Goal: Navigation & Orientation: Understand site structure

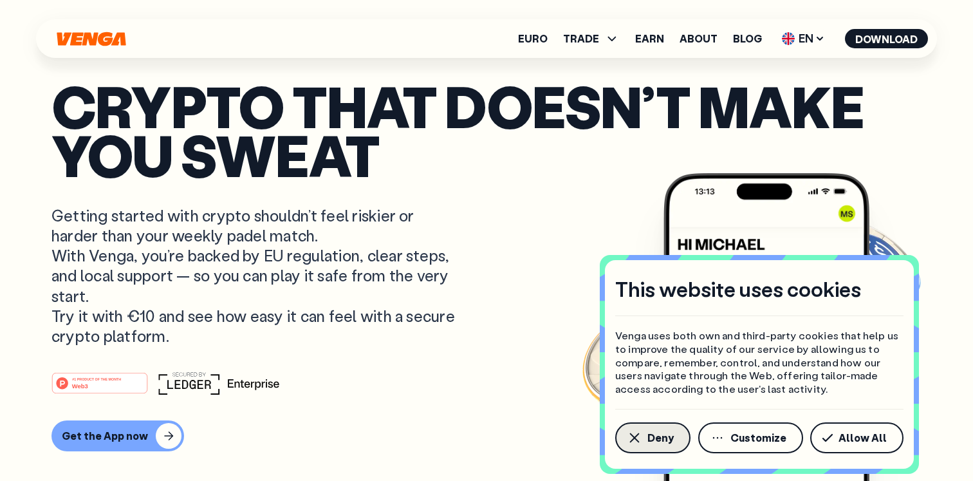
click at [646, 439] on button "Deny" at bounding box center [652, 437] width 75 height 31
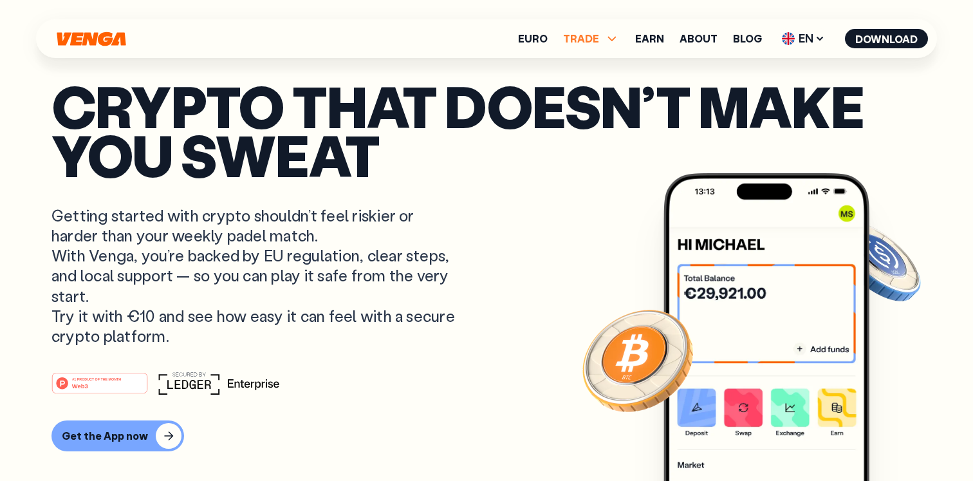
click at [595, 37] on span "TRADE" at bounding box center [581, 38] width 36 height 10
click at [223, 227] on p "Getting started with crypto shouldn’t feel riskier or harder than your weekly p…" at bounding box center [254, 275] width 407 height 140
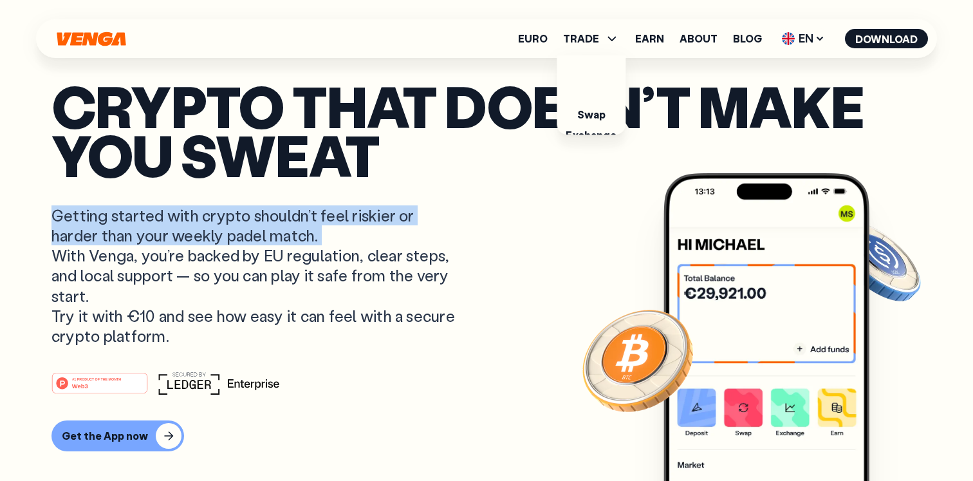
click at [223, 227] on p "Getting started with crypto shouldn’t feel riskier or harder than your weekly p…" at bounding box center [254, 275] width 407 height 140
click at [241, 281] on p "Getting started with crypto shouldn’t feel riskier or harder than your weekly p…" at bounding box center [254, 275] width 407 height 140
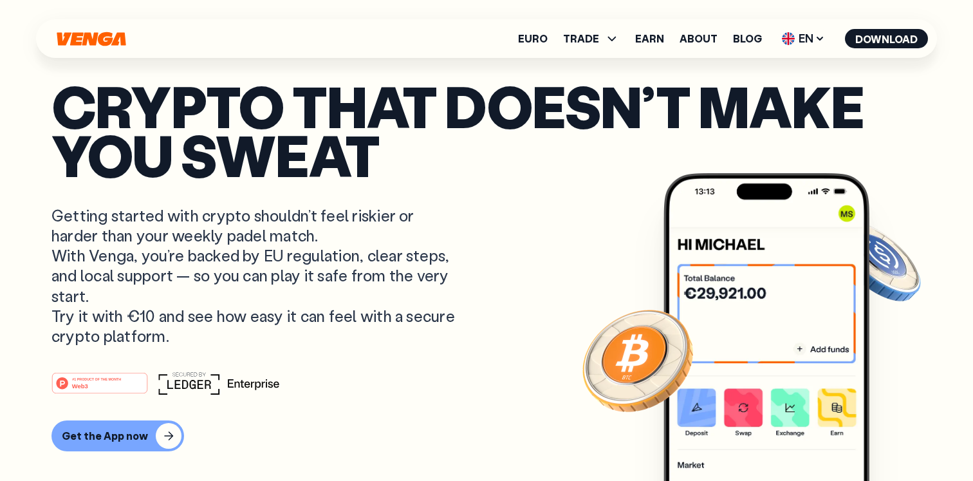
click at [241, 281] on p "Getting started with crypto shouldn’t feel riskier or harder than your weekly p…" at bounding box center [254, 275] width 407 height 140
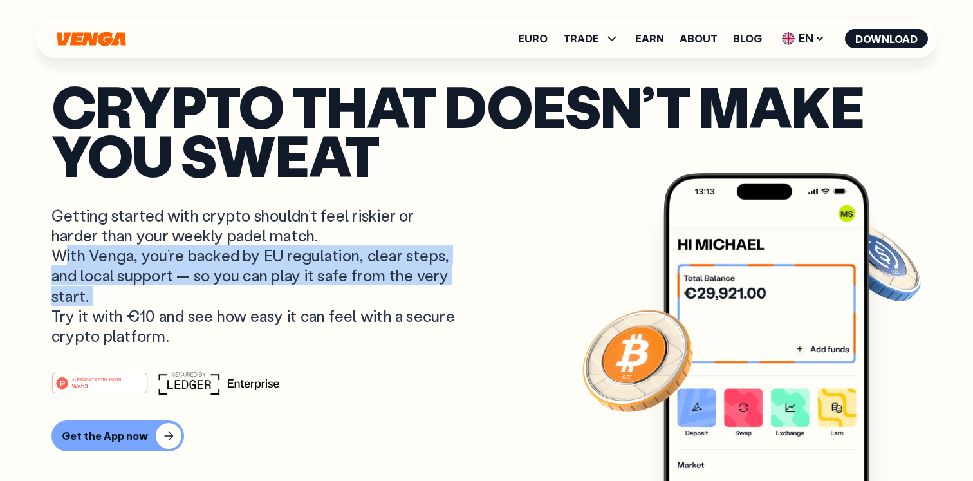
click at [239, 316] on p "Getting started with crypto shouldn’t feel riskier or harder than your weekly p…" at bounding box center [254, 275] width 407 height 140
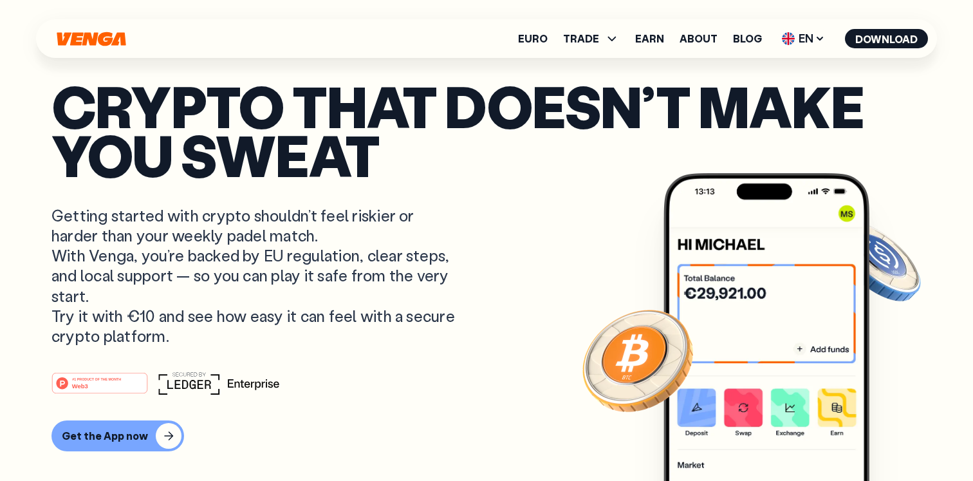
click at [239, 316] on p "Getting started with crypto shouldn’t feel riskier or harder than your weekly p…" at bounding box center [254, 275] width 407 height 140
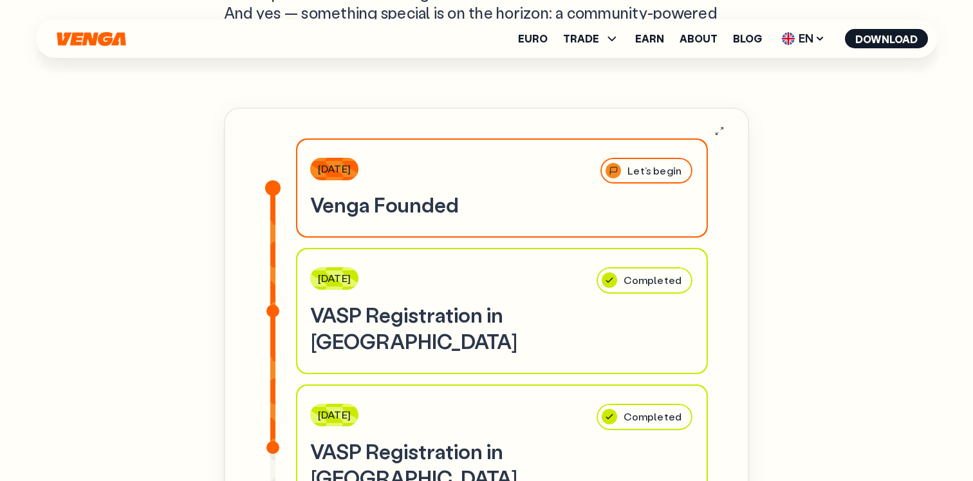
scroll to position [3657, 0]
click at [575, 24] on div "Euro TRADE Buy Sell Swap Exchange Earn About Blog EN English - EN Español - ES …" at bounding box center [486, 38] width 901 height 39
click at [587, 35] on span "TRADE" at bounding box center [581, 38] width 36 height 10
click at [549, 44] on p "Take a peek at what’s coming next. And yes — something special is on the horizo…" at bounding box center [486, 13] width 525 height 61
click at [536, 39] on link "Euro" at bounding box center [533, 38] width 30 height 10
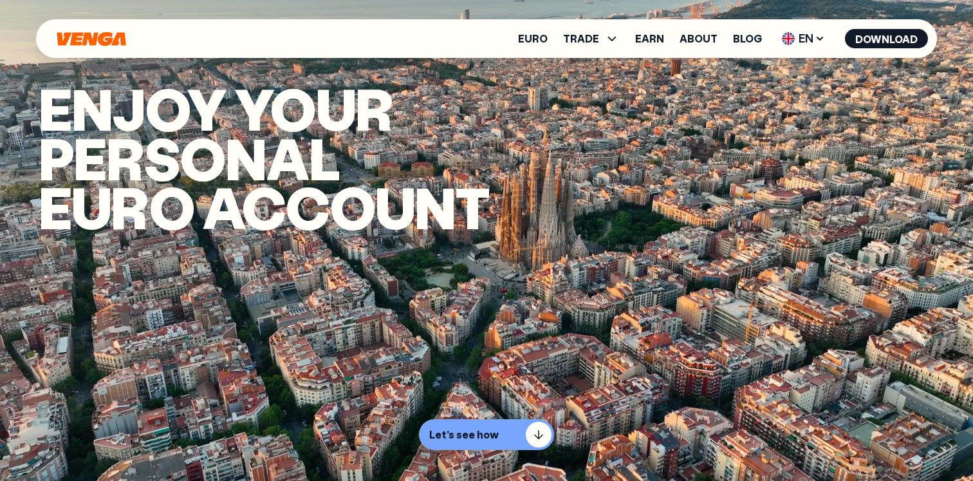
click at [89, 44] on icon "Home" at bounding box center [91, 39] width 72 height 15
